Goal: Navigation & Orientation: Find specific page/section

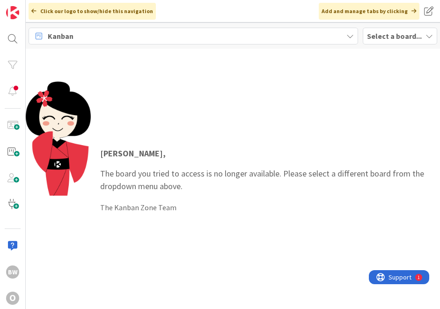
click at [376, 37] on b "Select a board..." at bounding box center [394, 35] width 55 height 9
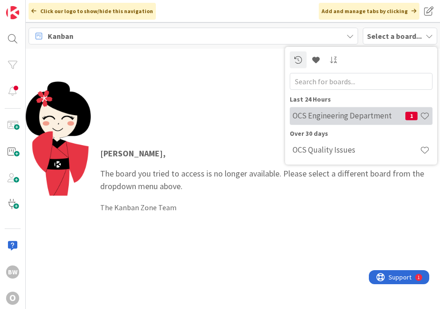
click at [352, 121] on div "OCS Engineering Department 1" at bounding box center [361, 116] width 143 height 18
